Goal: Transaction & Acquisition: Purchase product/service

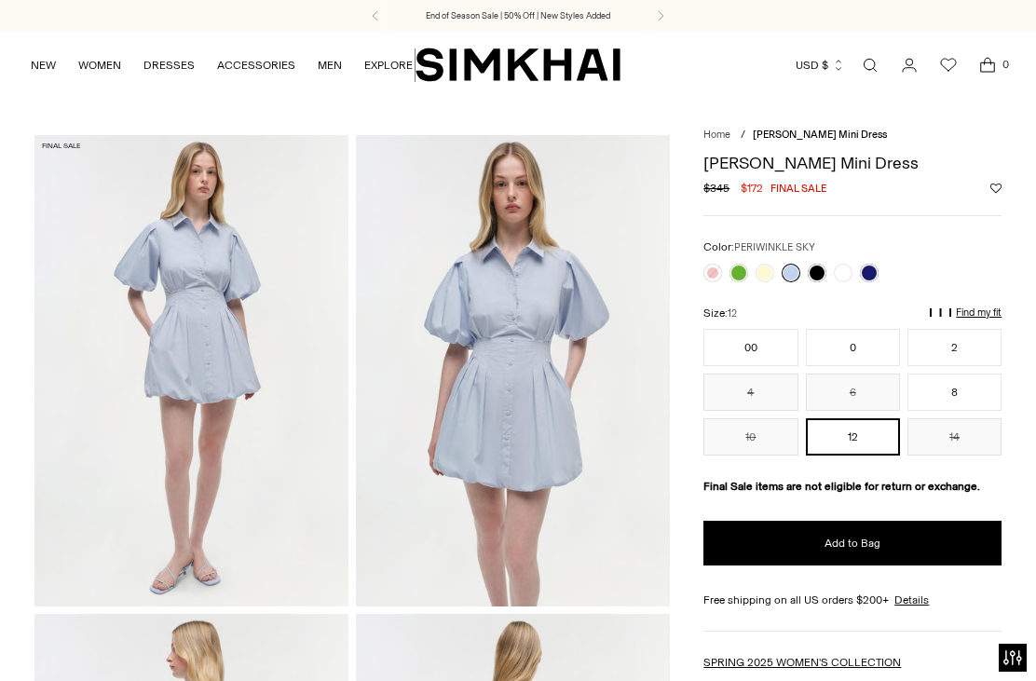
click at [859, 74] on span "Open search modal" at bounding box center [870, 65] width 30 height 30
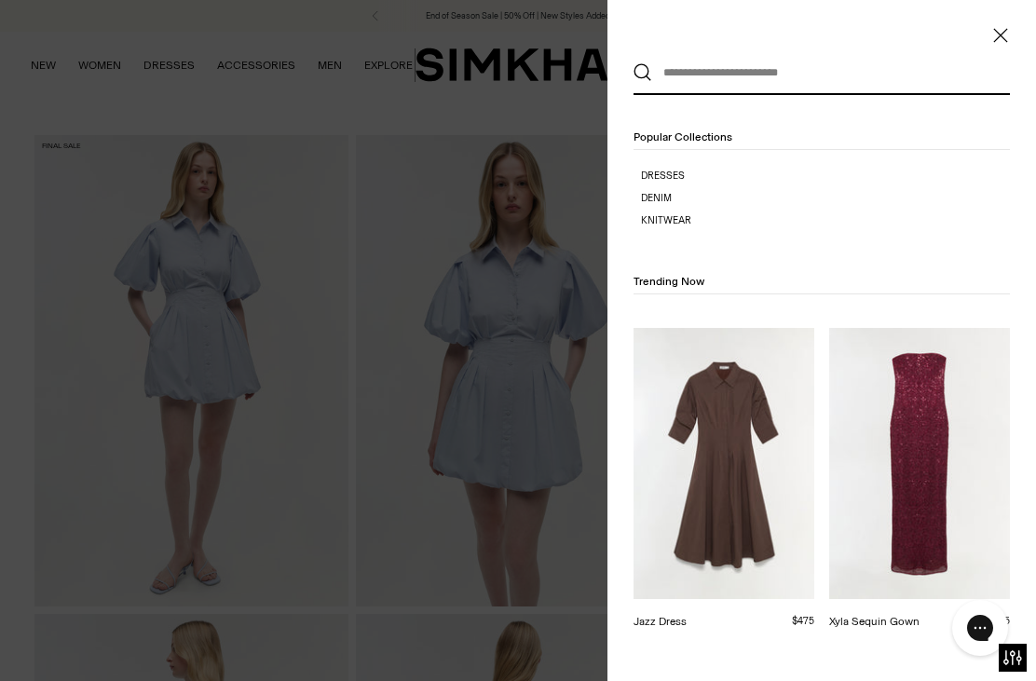
click at [920, 615] on link "Xyla Sequin Gown" at bounding box center [874, 621] width 90 height 13
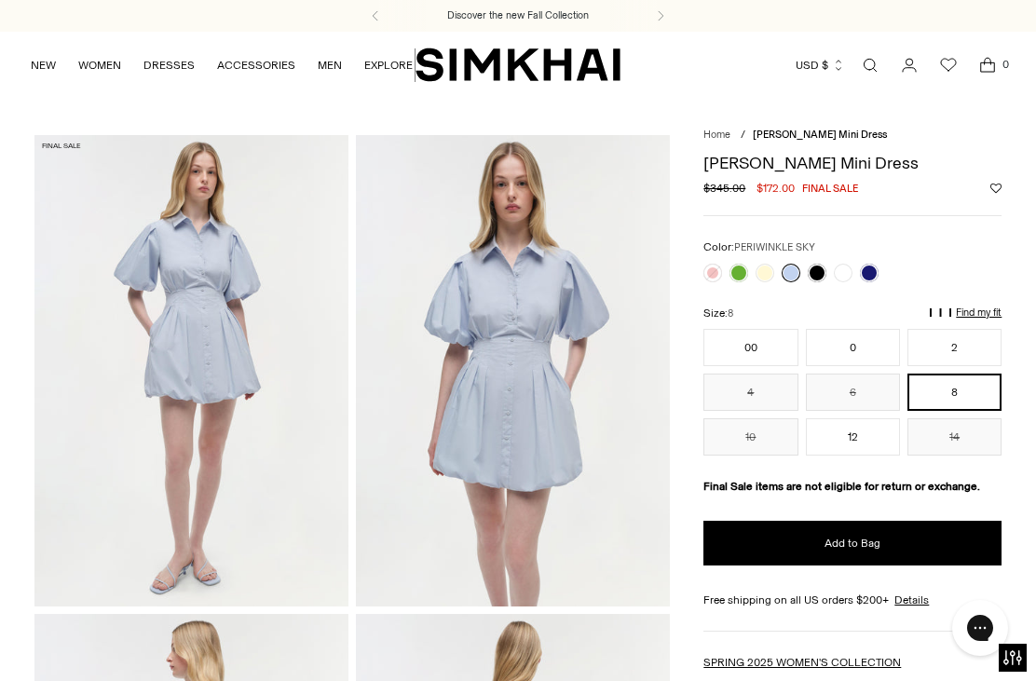
click at [736, 270] on link at bounding box center [738, 273] width 19 height 19
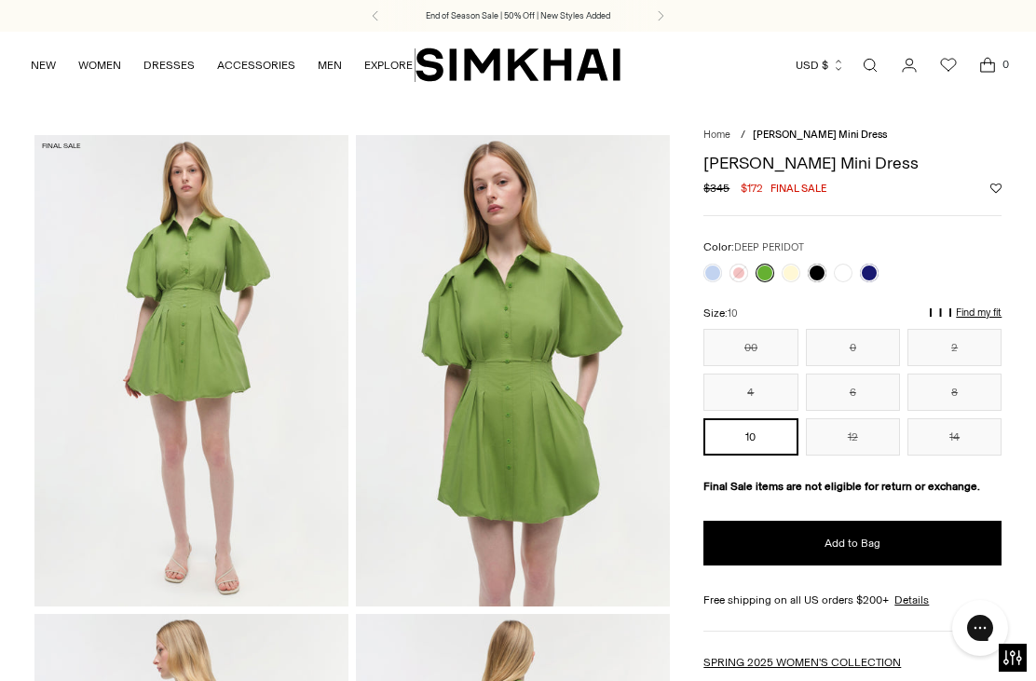
click at [953, 406] on button "8" at bounding box center [954, 392] width 94 height 37
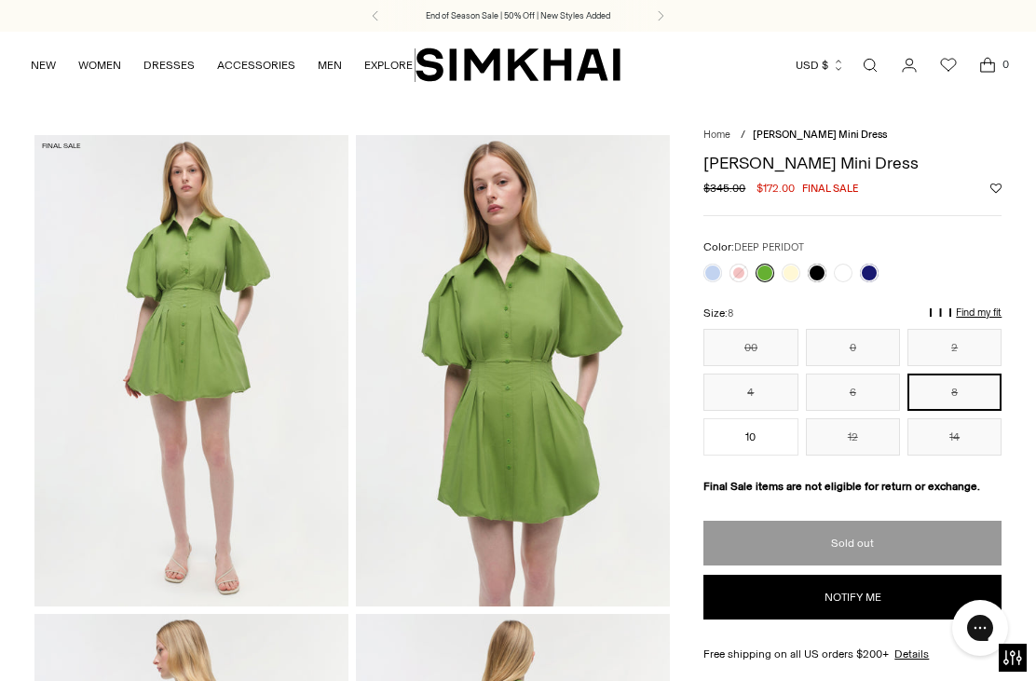
click at [714, 268] on link at bounding box center [712, 273] width 19 height 19
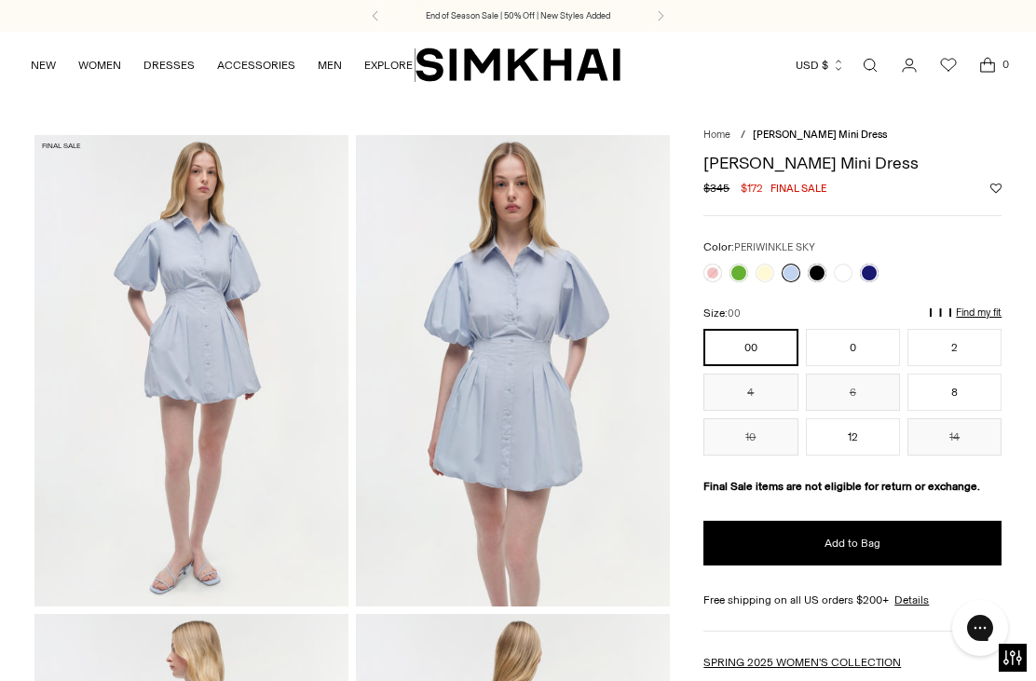
click at [863, 274] on link at bounding box center [869, 273] width 19 height 19
click at [763, 277] on link at bounding box center [765, 273] width 19 height 19
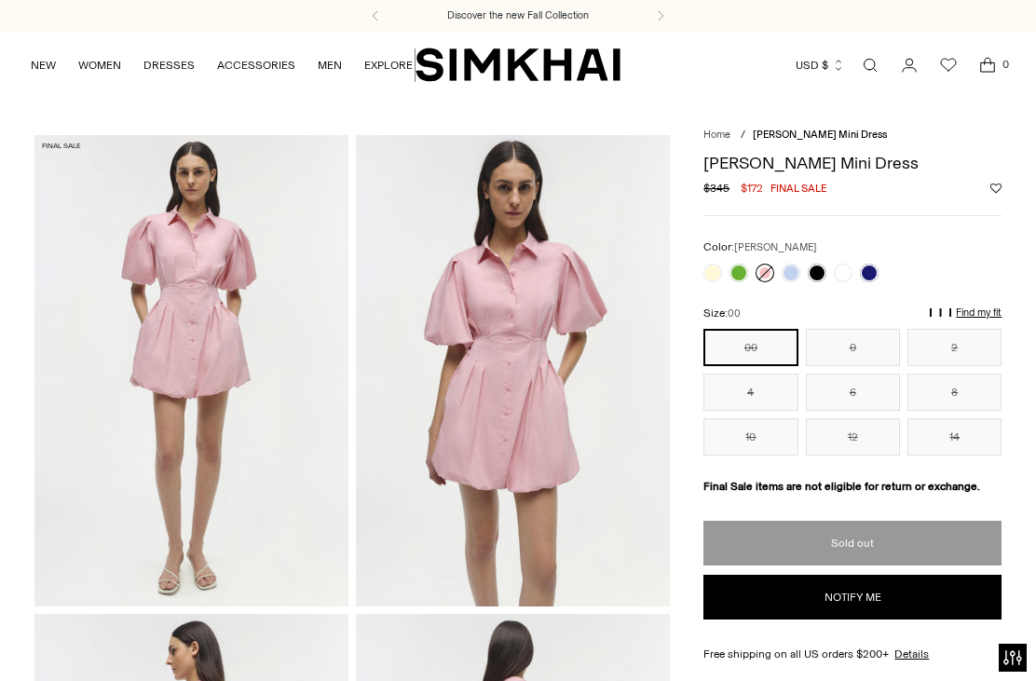
click at [795, 273] on link at bounding box center [791, 273] width 19 height 19
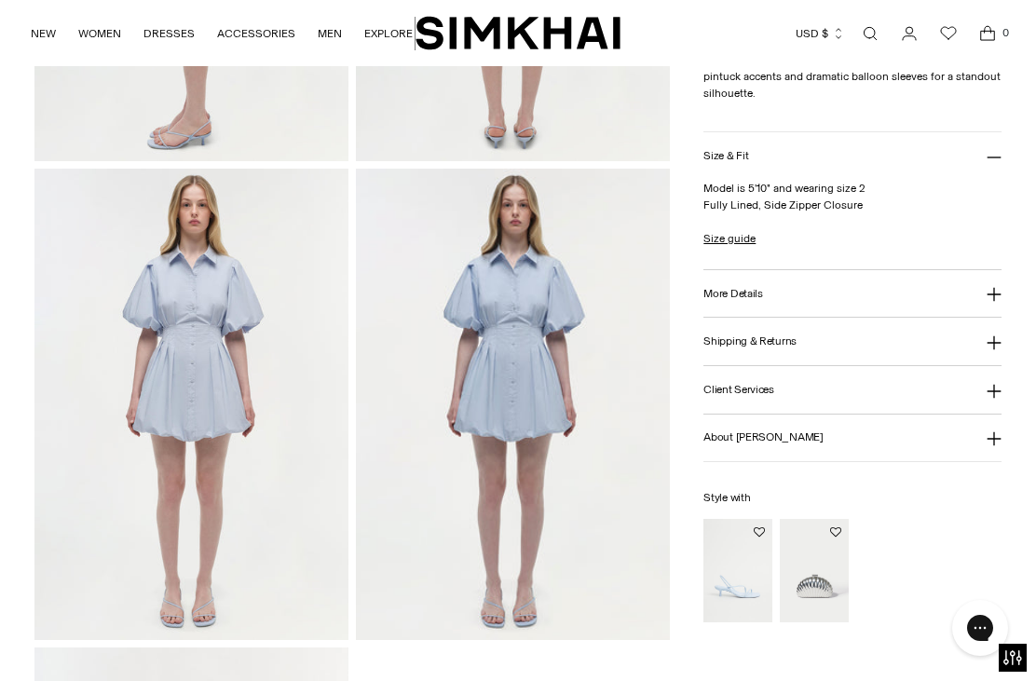
scroll to position [927, 0]
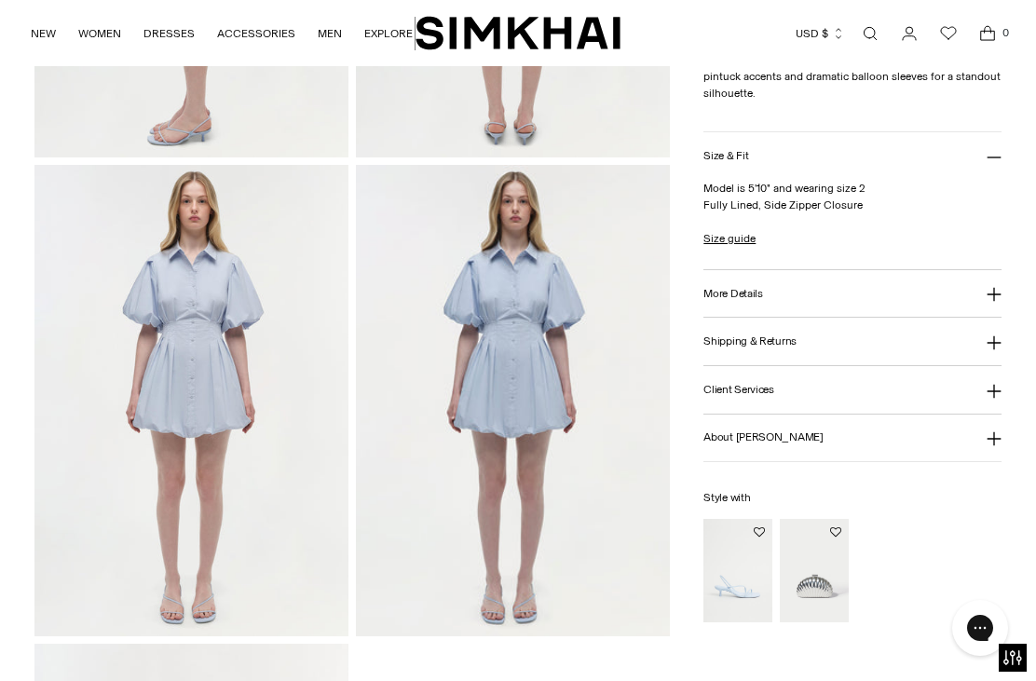
click at [725, 247] on link "Size guide" at bounding box center [729, 238] width 52 height 17
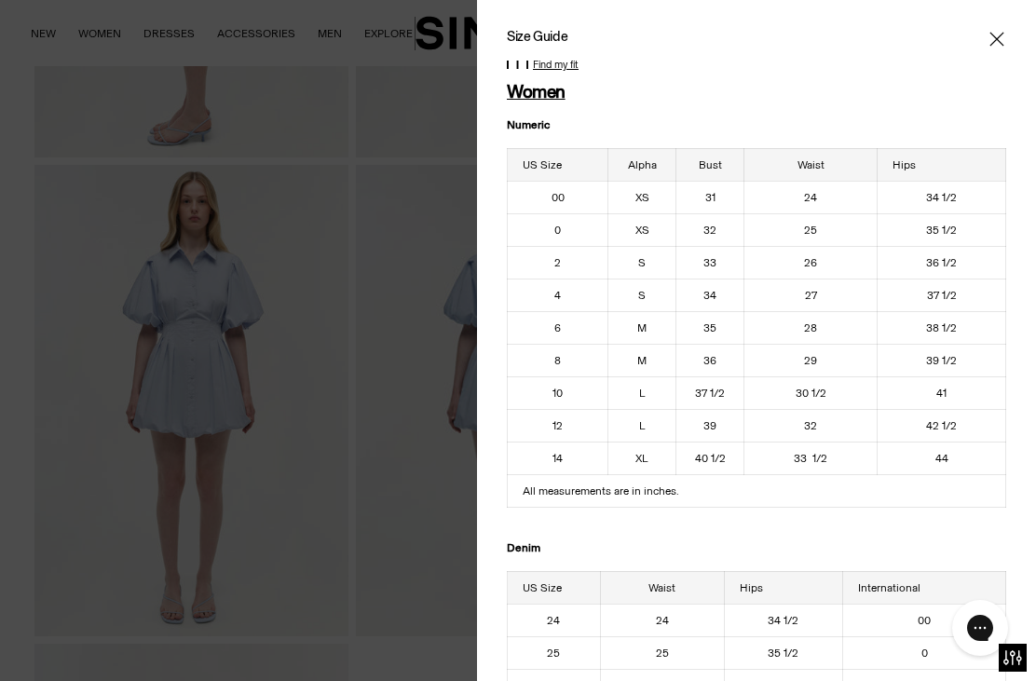
click at [993, 46] on icon "Close" at bounding box center [996, 39] width 15 height 19
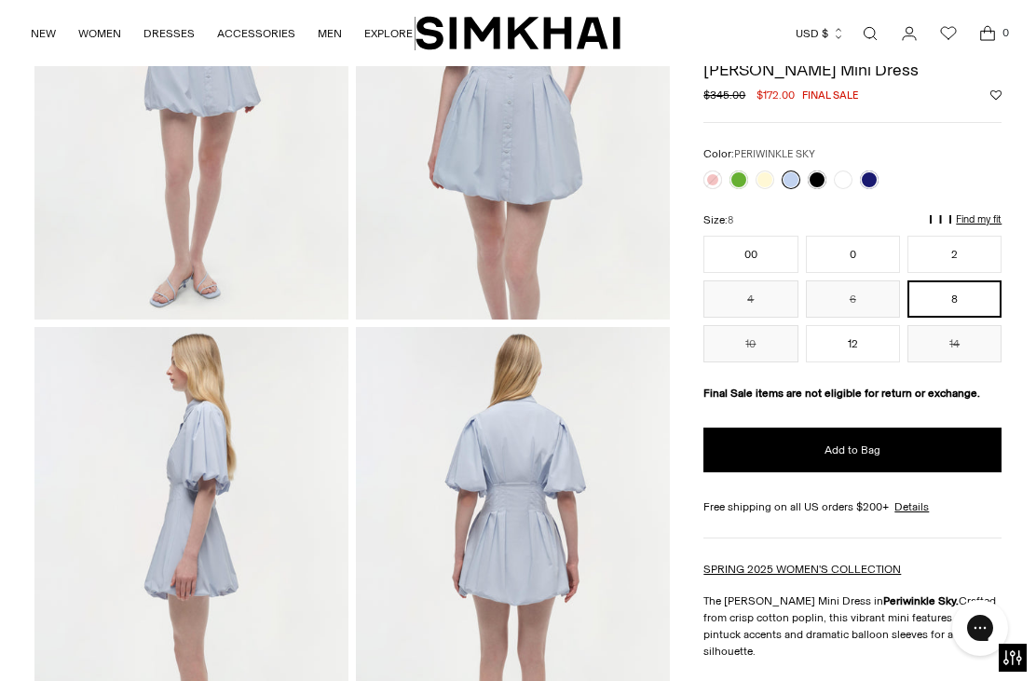
scroll to position [286, 0]
click at [947, 472] on button "Add to Bag" at bounding box center [852, 450] width 298 height 45
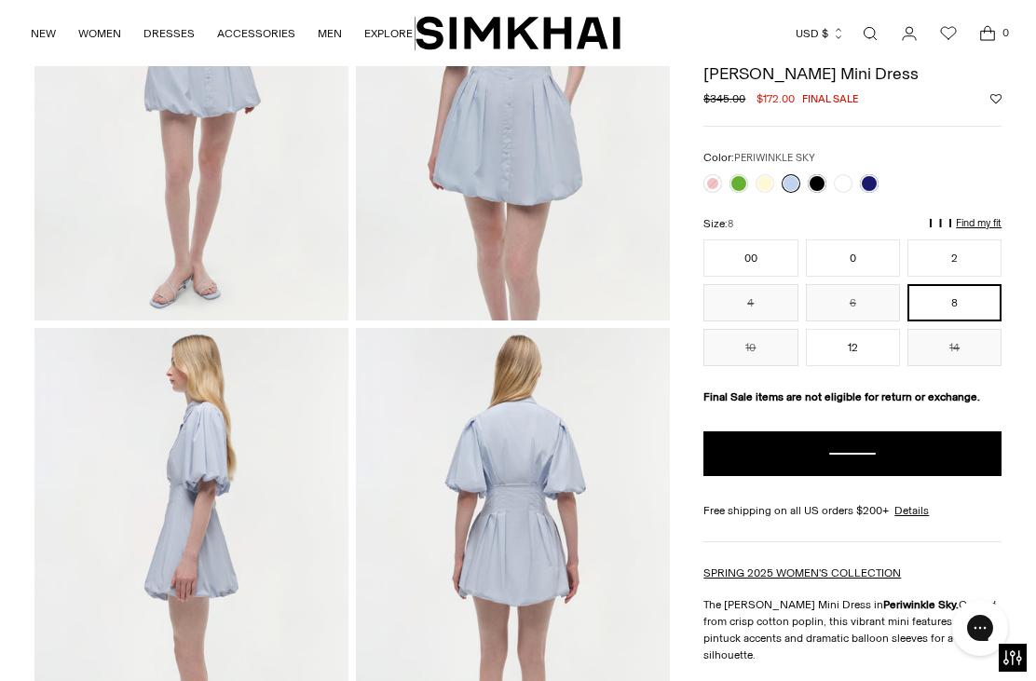
scroll to position [0, 0]
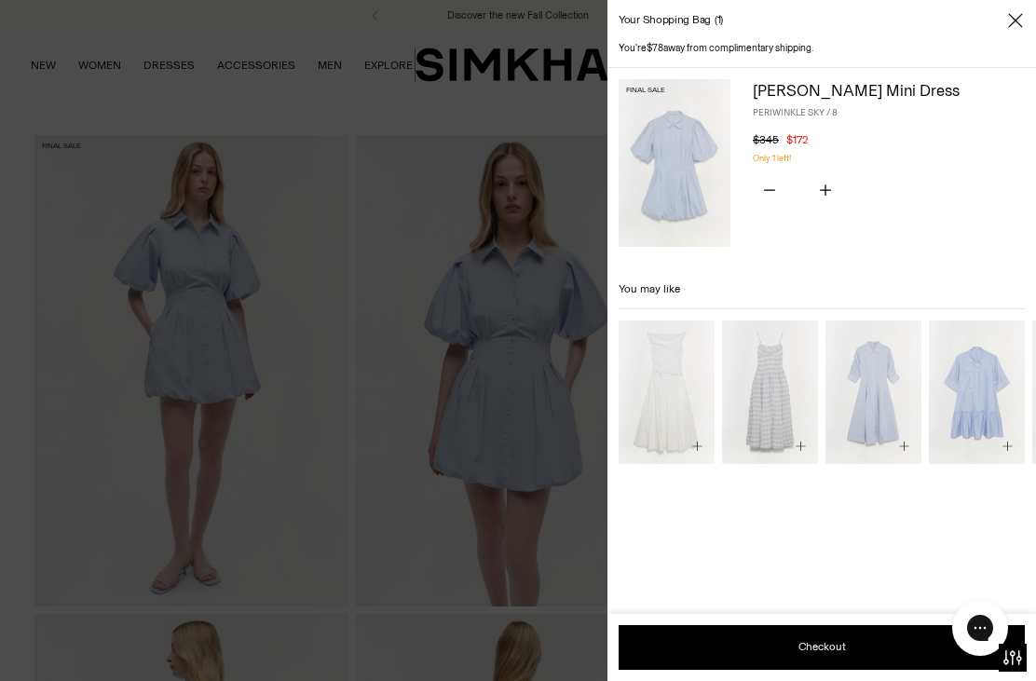
click at [1014, 27] on icon "Close" at bounding box center [1015, 20] width 15 height 19
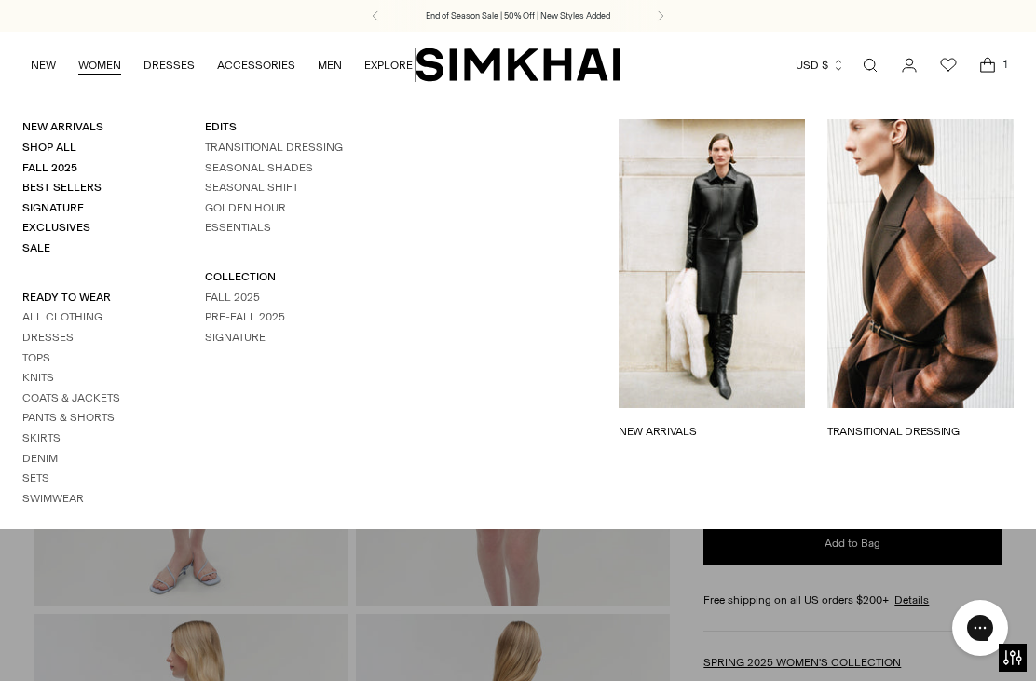
click at [48, 250] on link "Sale" at bounding box center [36, 247] width 28 height 13
